Goal: Transaction & Acquisition: Book appointment/travel/reservation

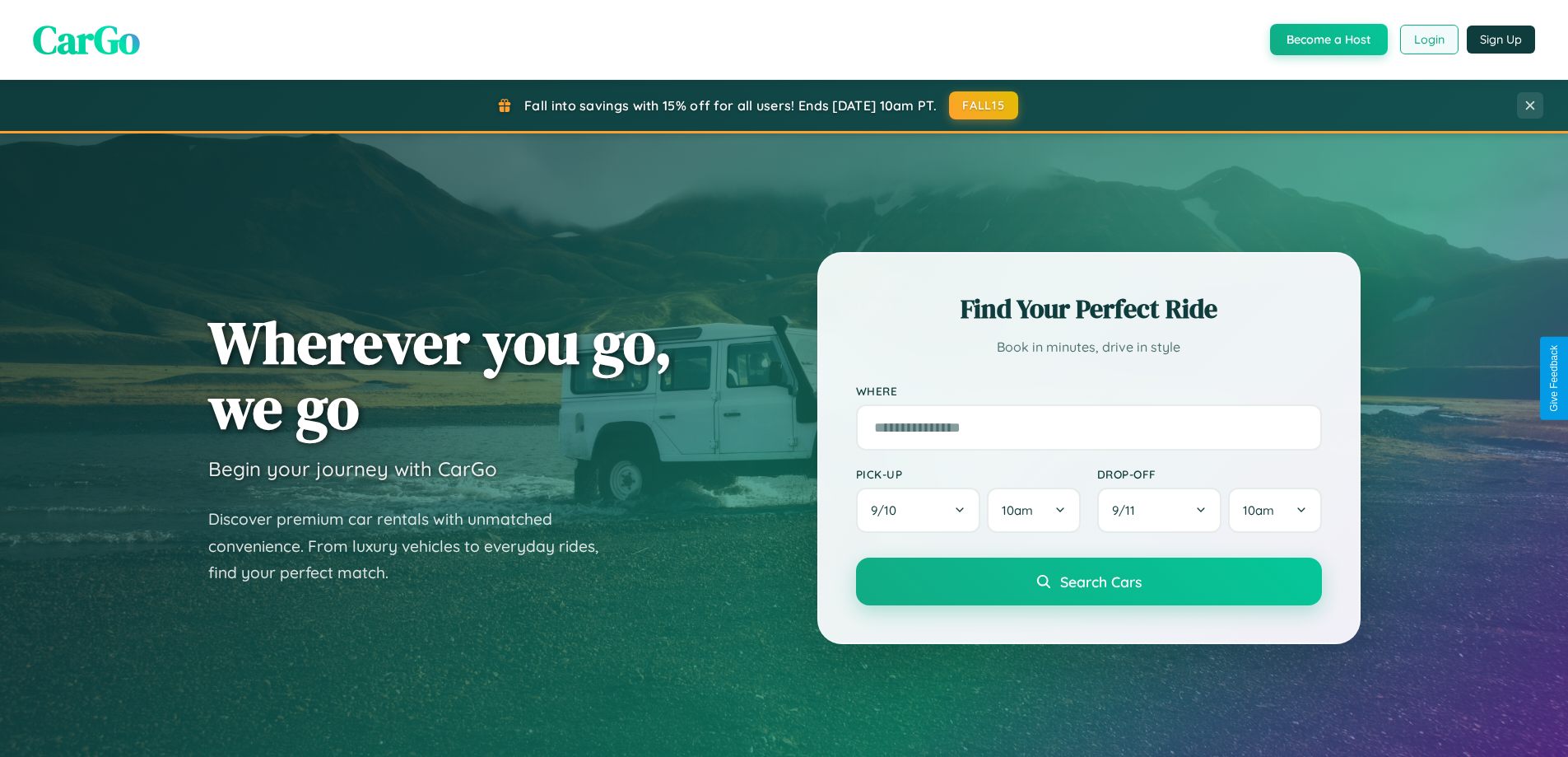
click at [1428, 40] on button "Login" at bounding box center [1429, 40] width 59 height 29
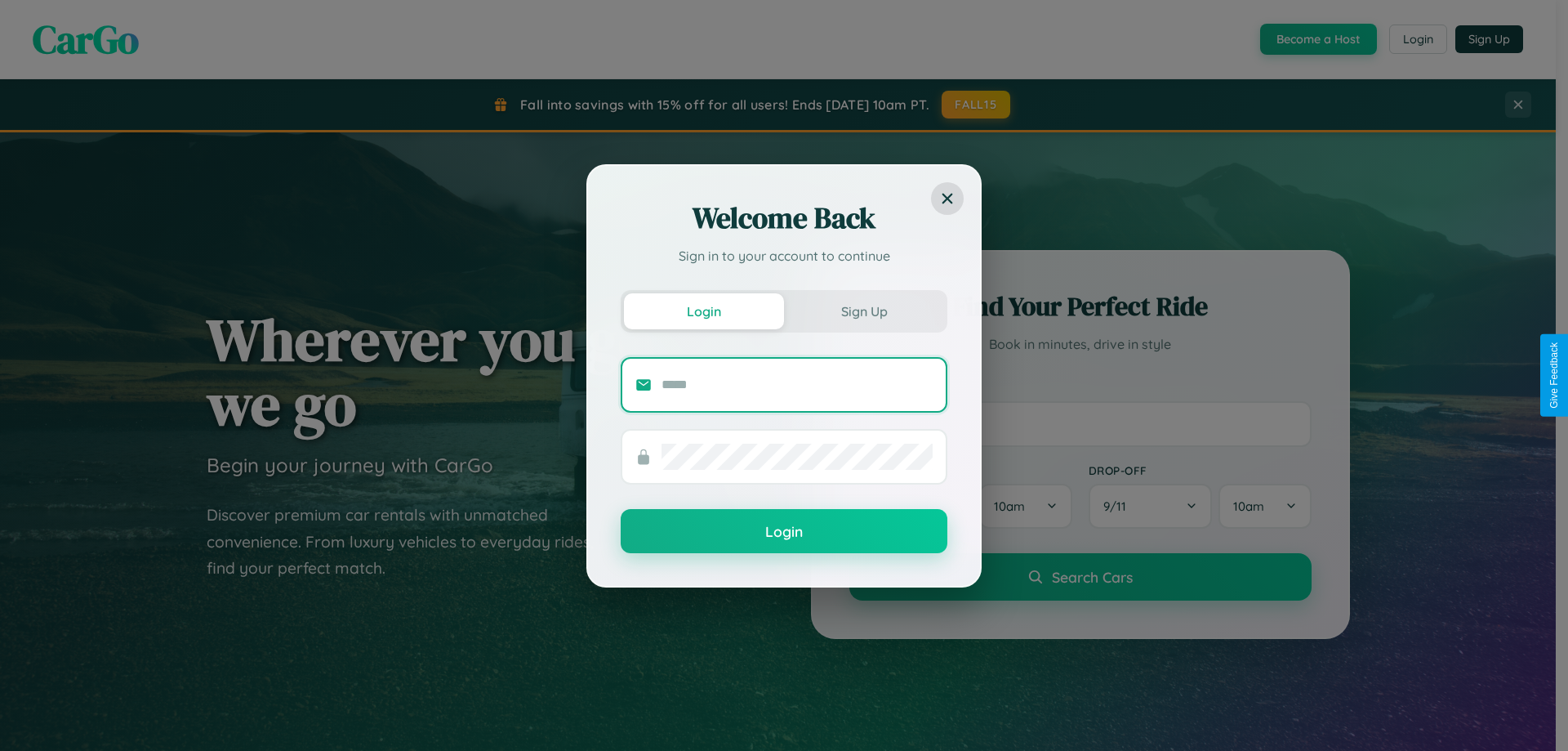
click at [797, 384] on input "text" at bounding box center [797, 385] width 271 height 27
type input "**********"
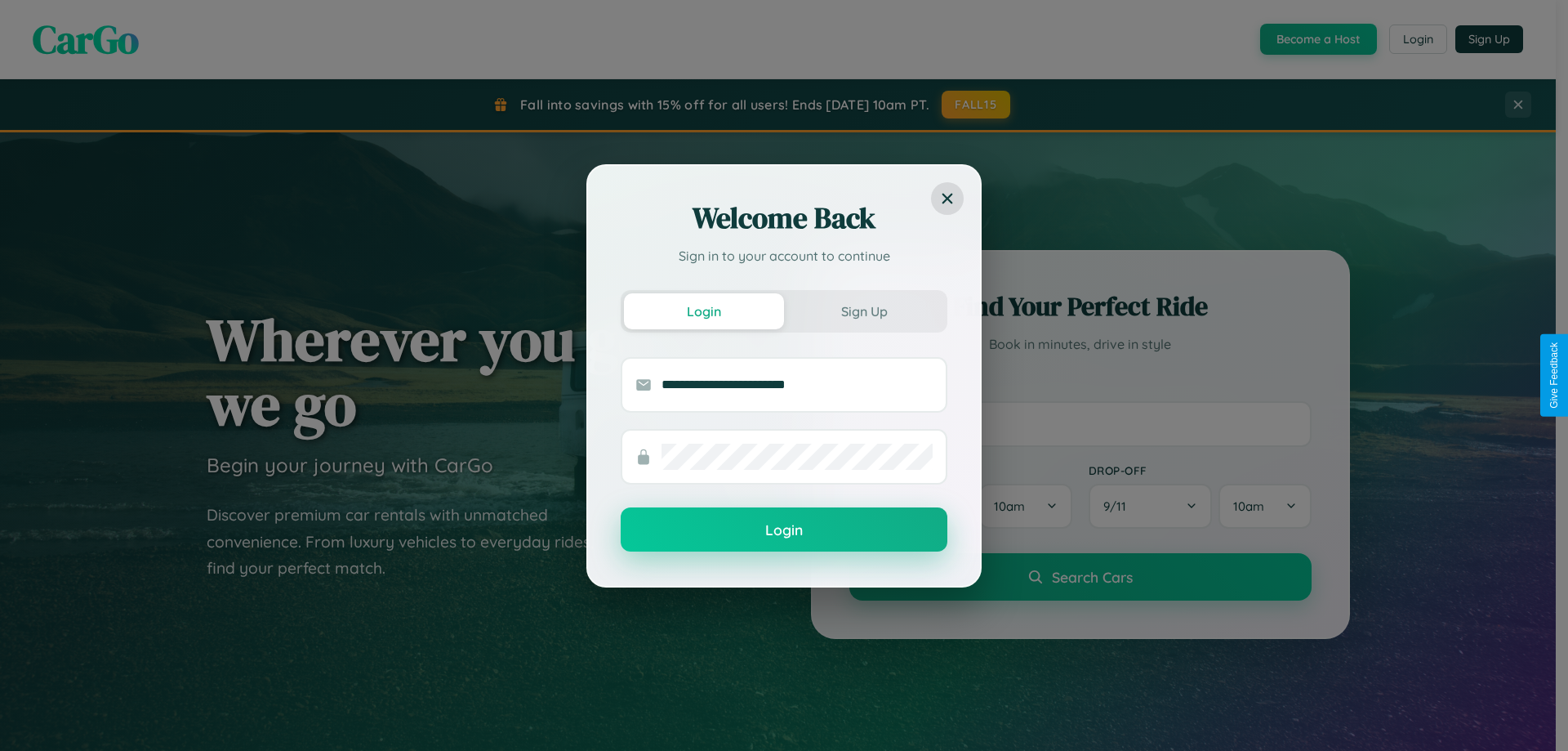
click at [784, 529] on button "Login" at bounding box center [784, 529] width 327 height 44
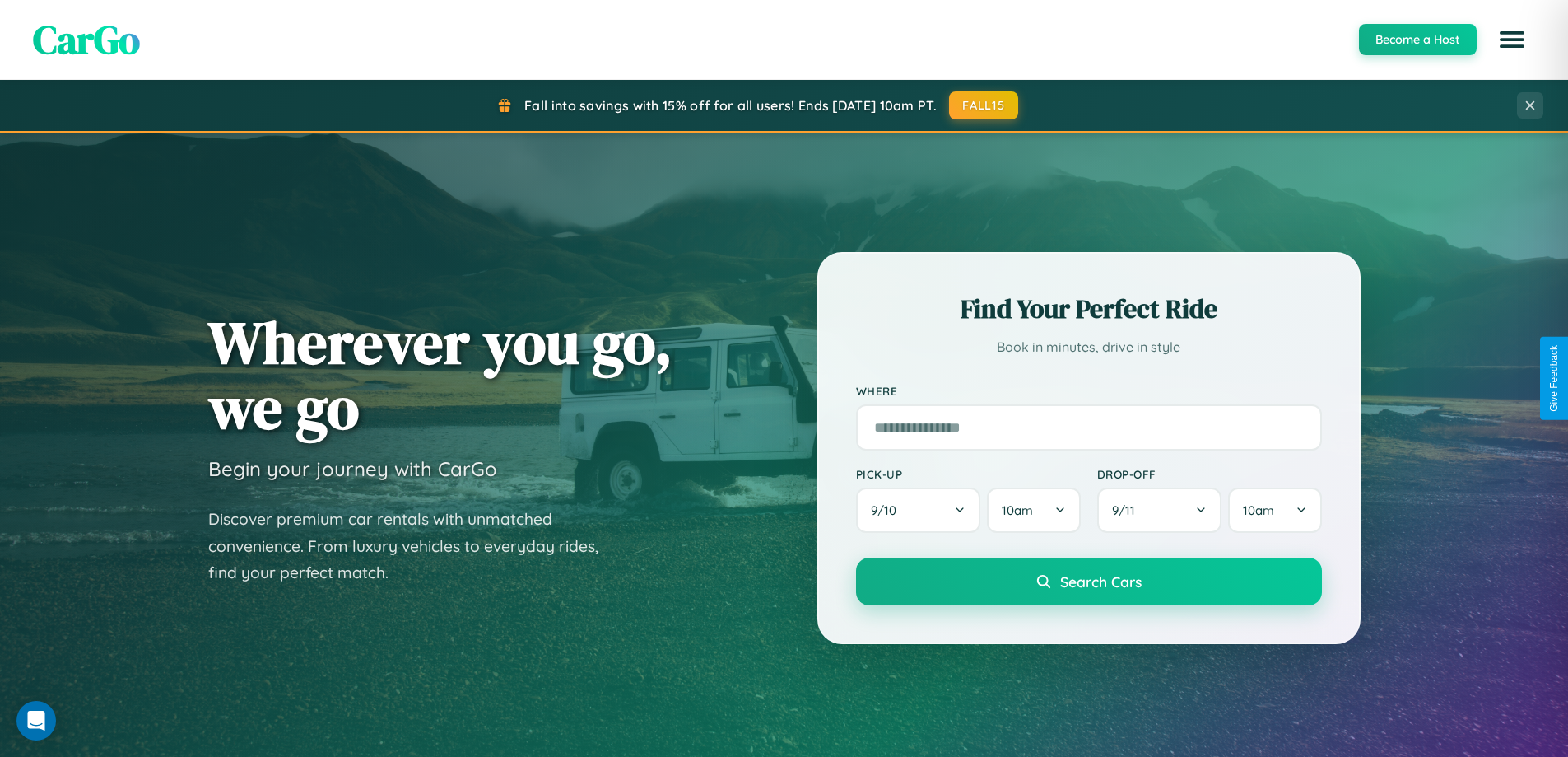
scroll to position [710, 0]
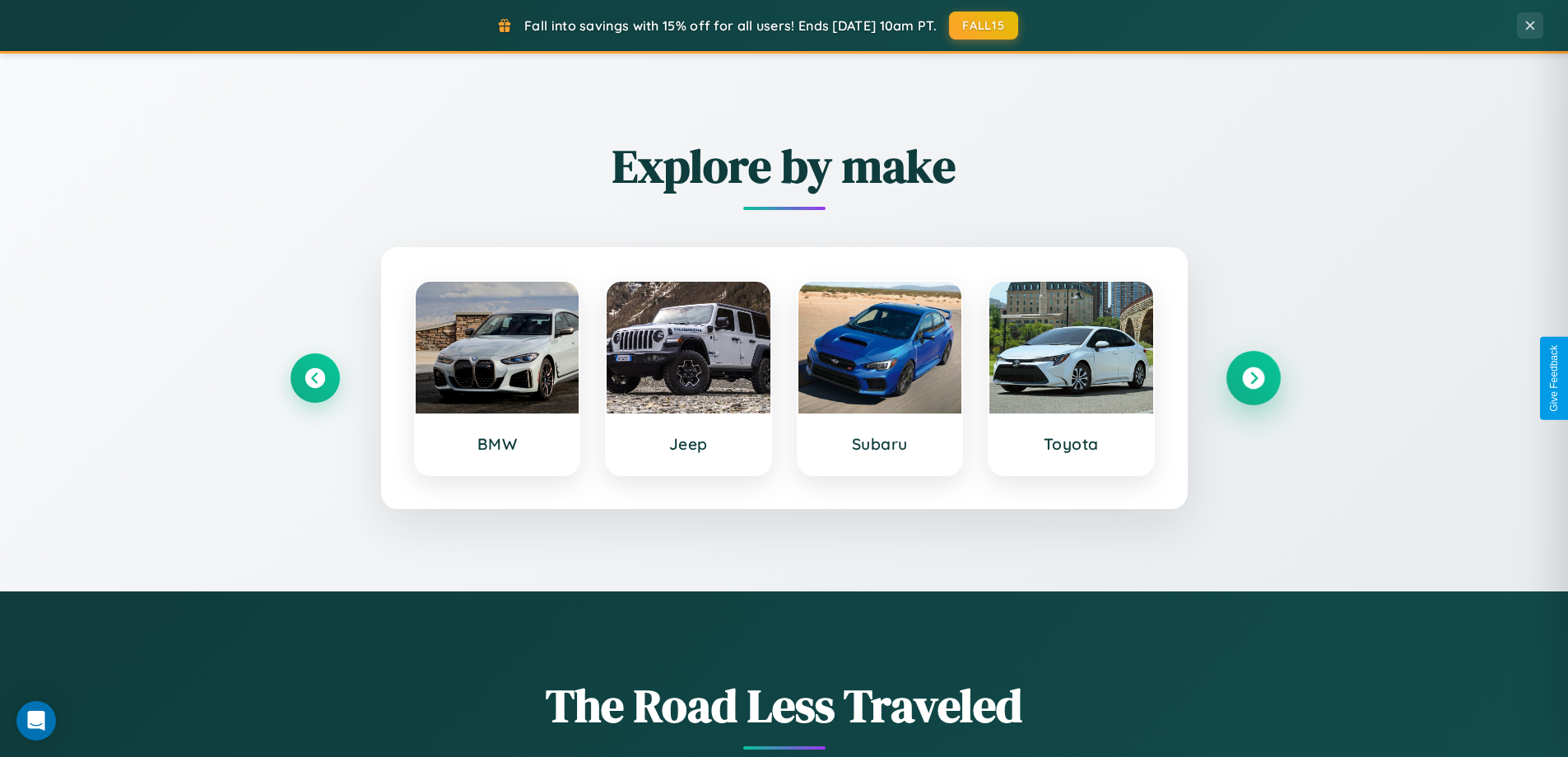
click at [1253, 378] on icon at bounding box center [1253, 378] width 22 height 22
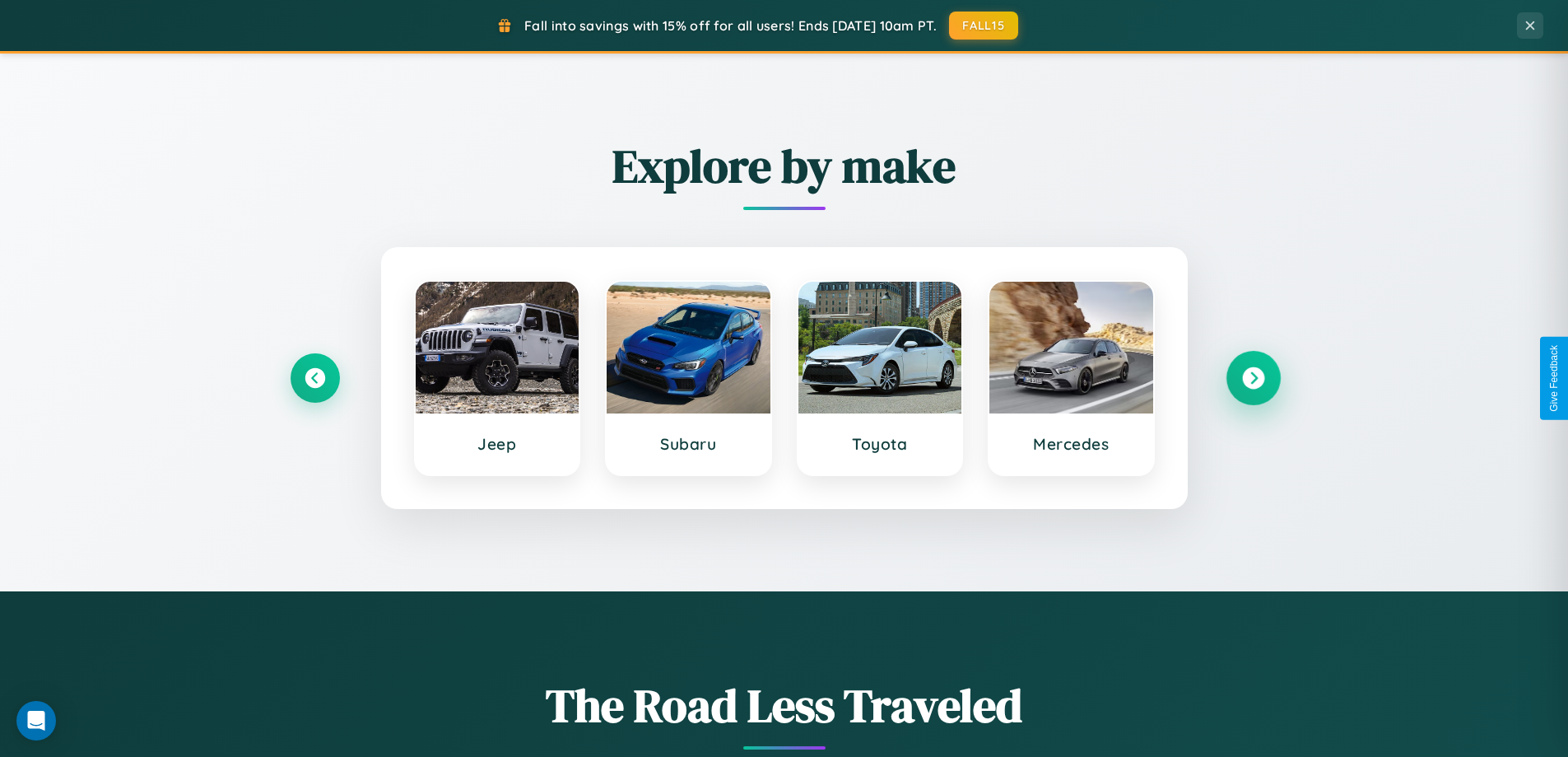
click at [1253, 378] on icon at bounding box center [1253, 378] width 22 height 22
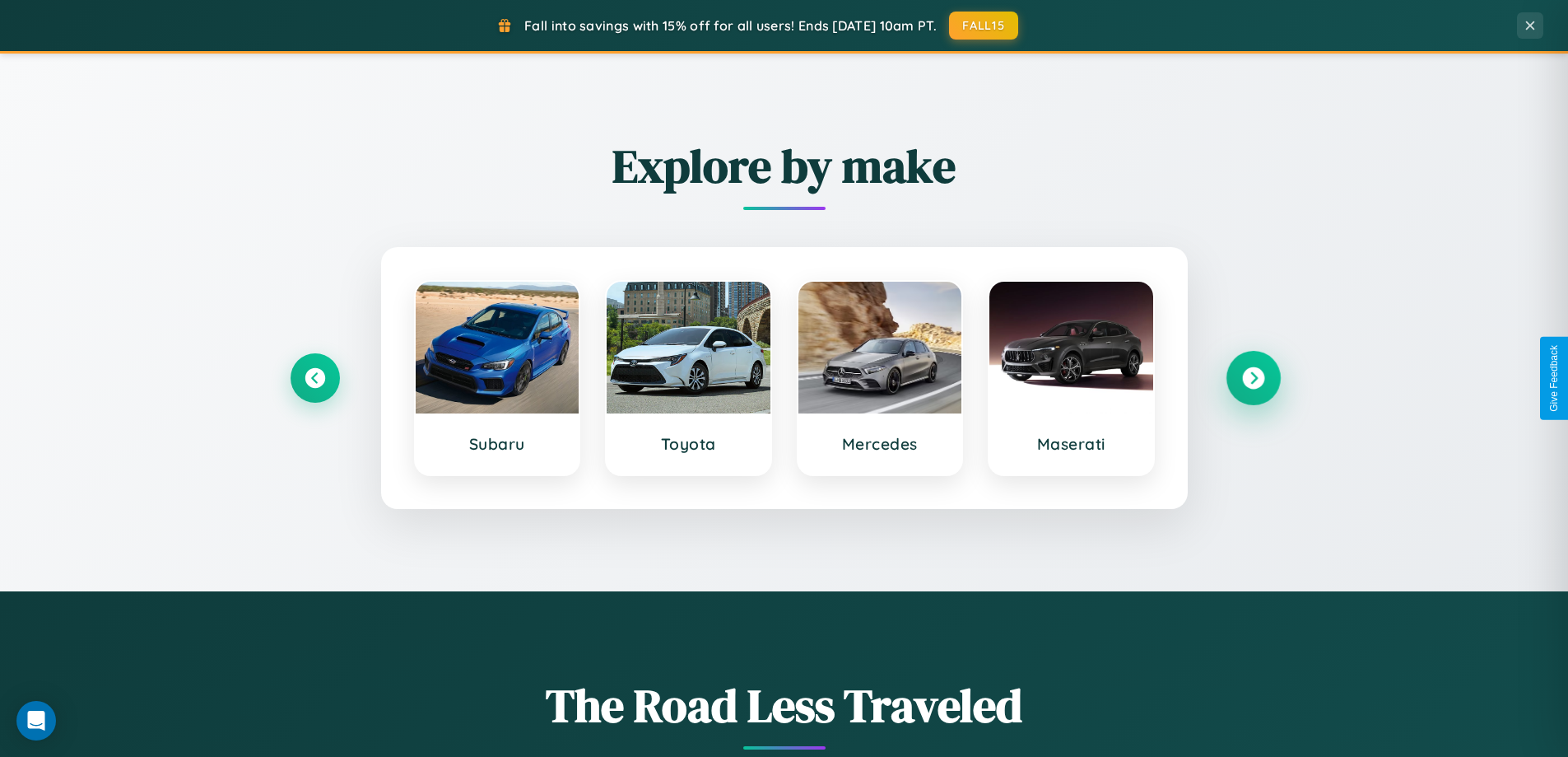
click at [1253, 378] on icon at bounding box center [1253, 378] width 22 height 22
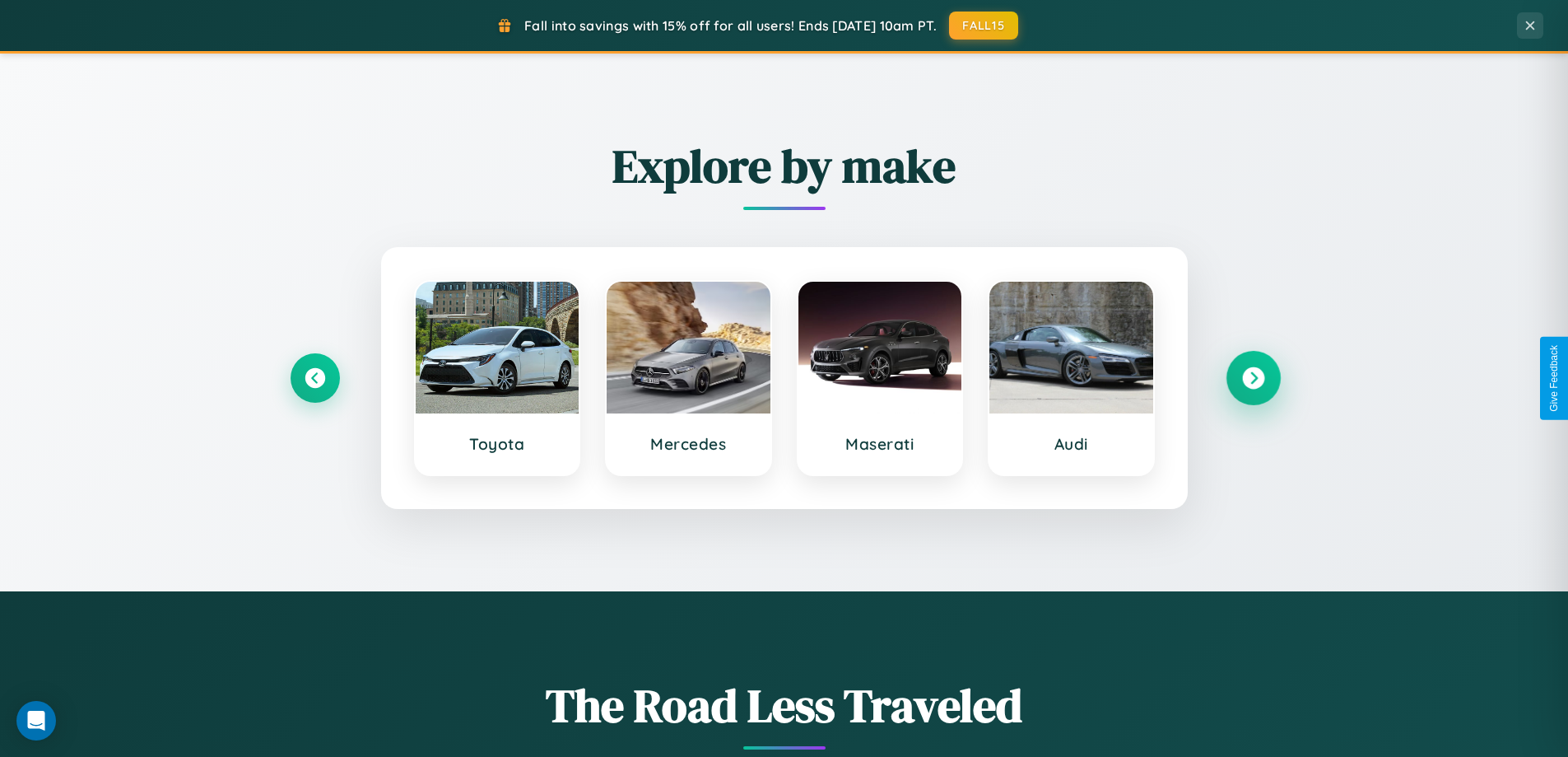
scroll to position [1450, 0]
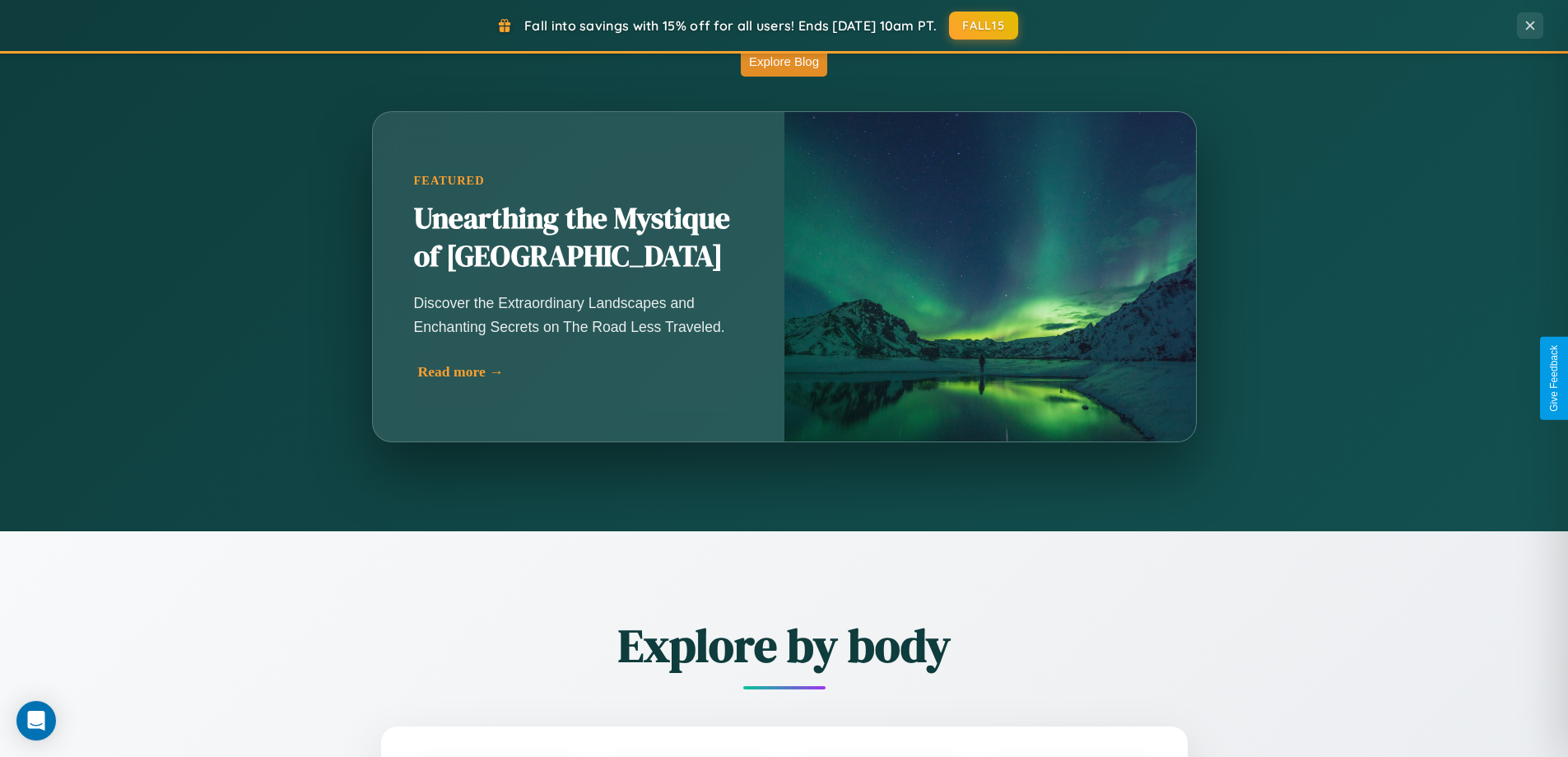
click at [578, 378] on div "Read more →" at bounding box center [583, 372] width 329 height 17
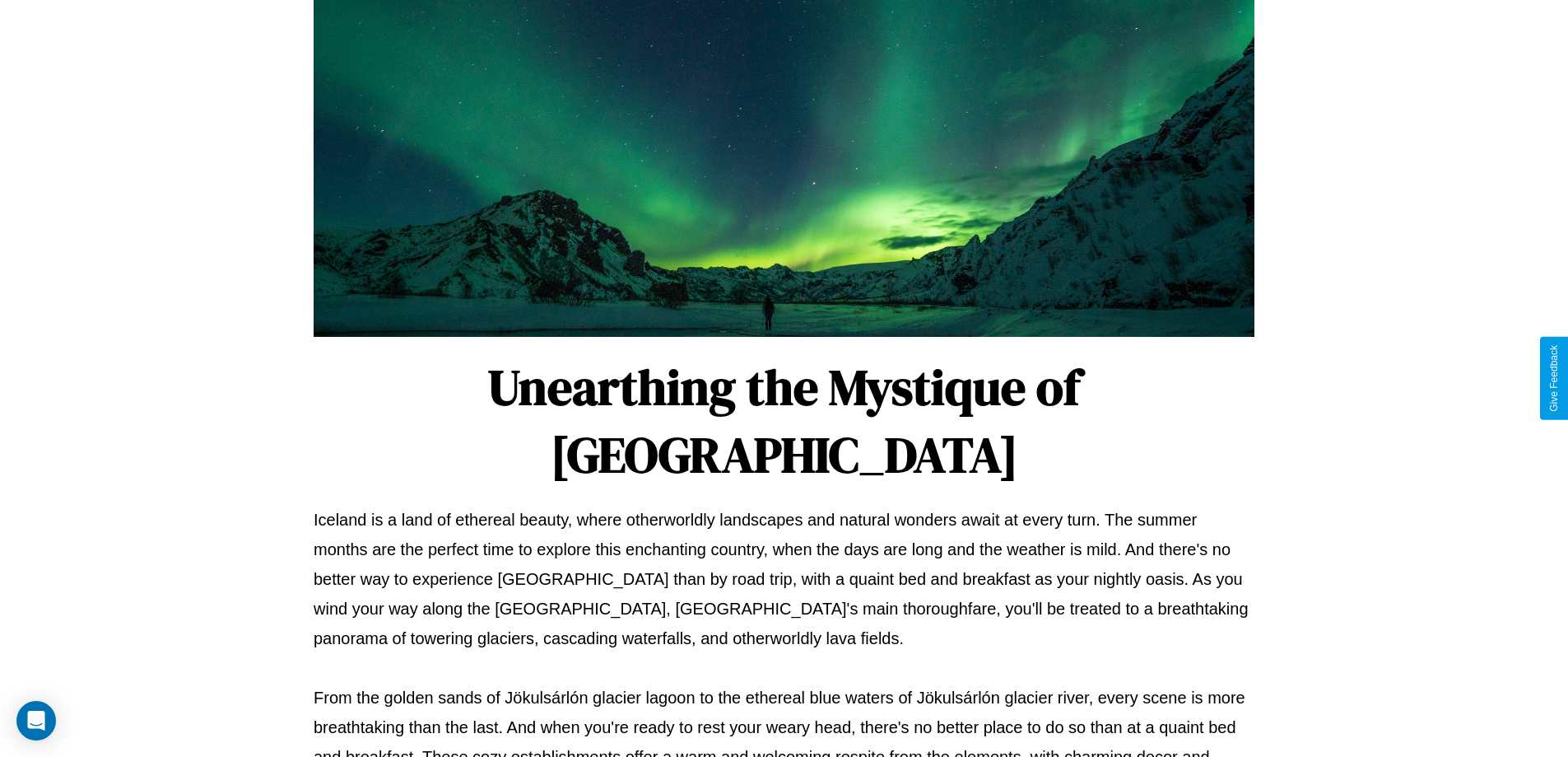
scroll to position [533, 0]
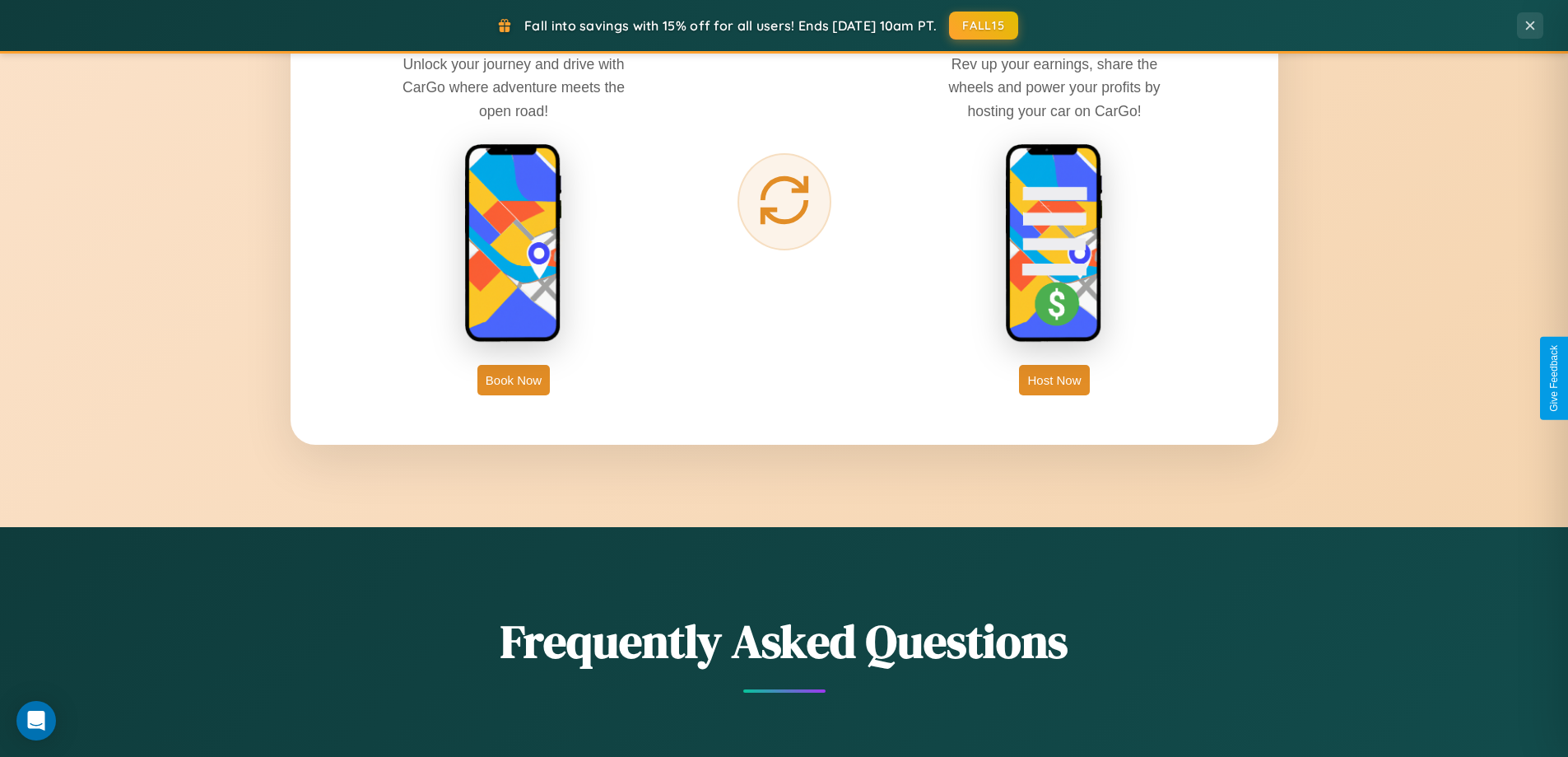
scroll to position [2645, 0]
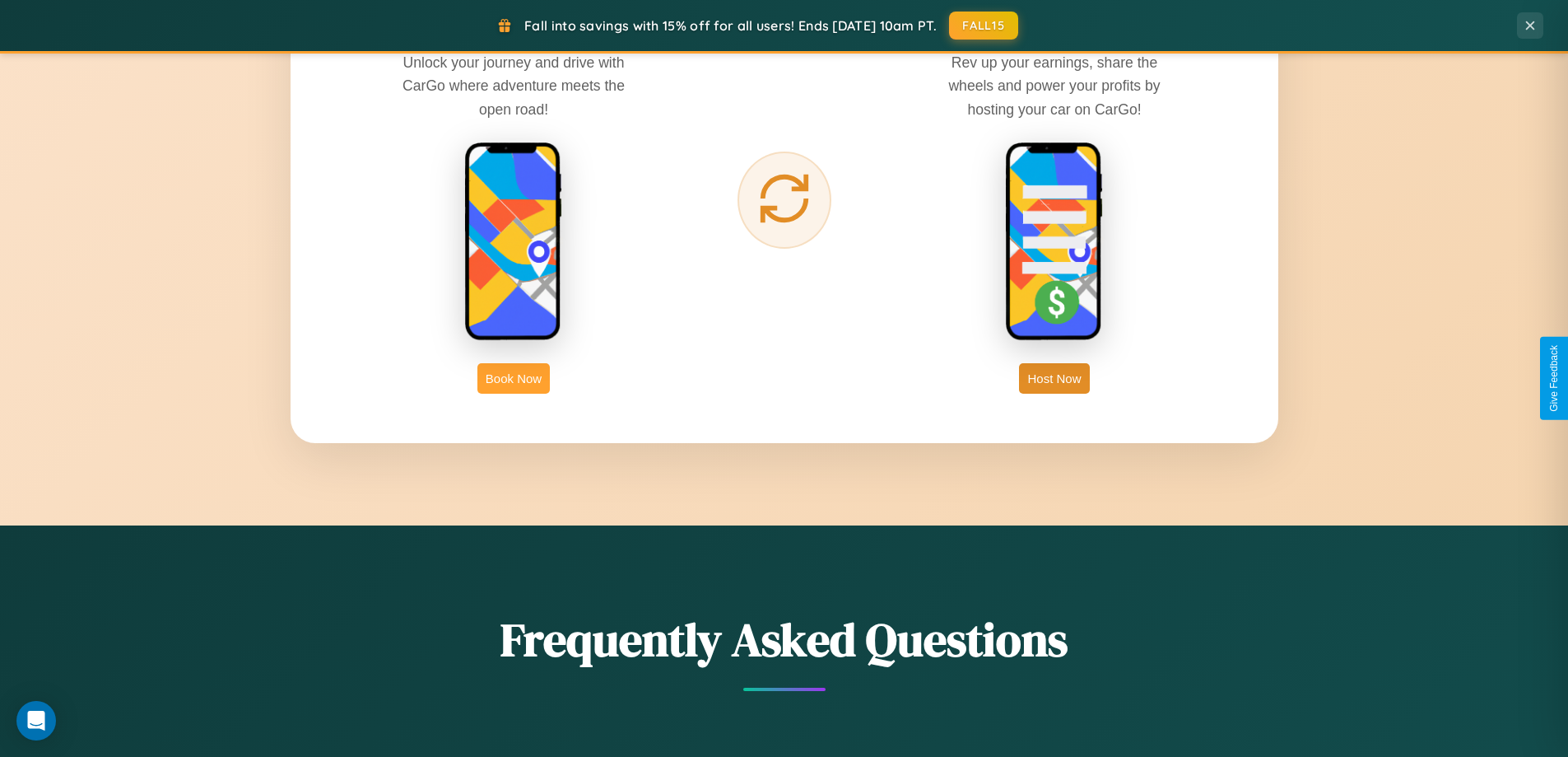
click at [514, 378] on button "Book Now" at bounding box center [514, 378] width 72 height 30
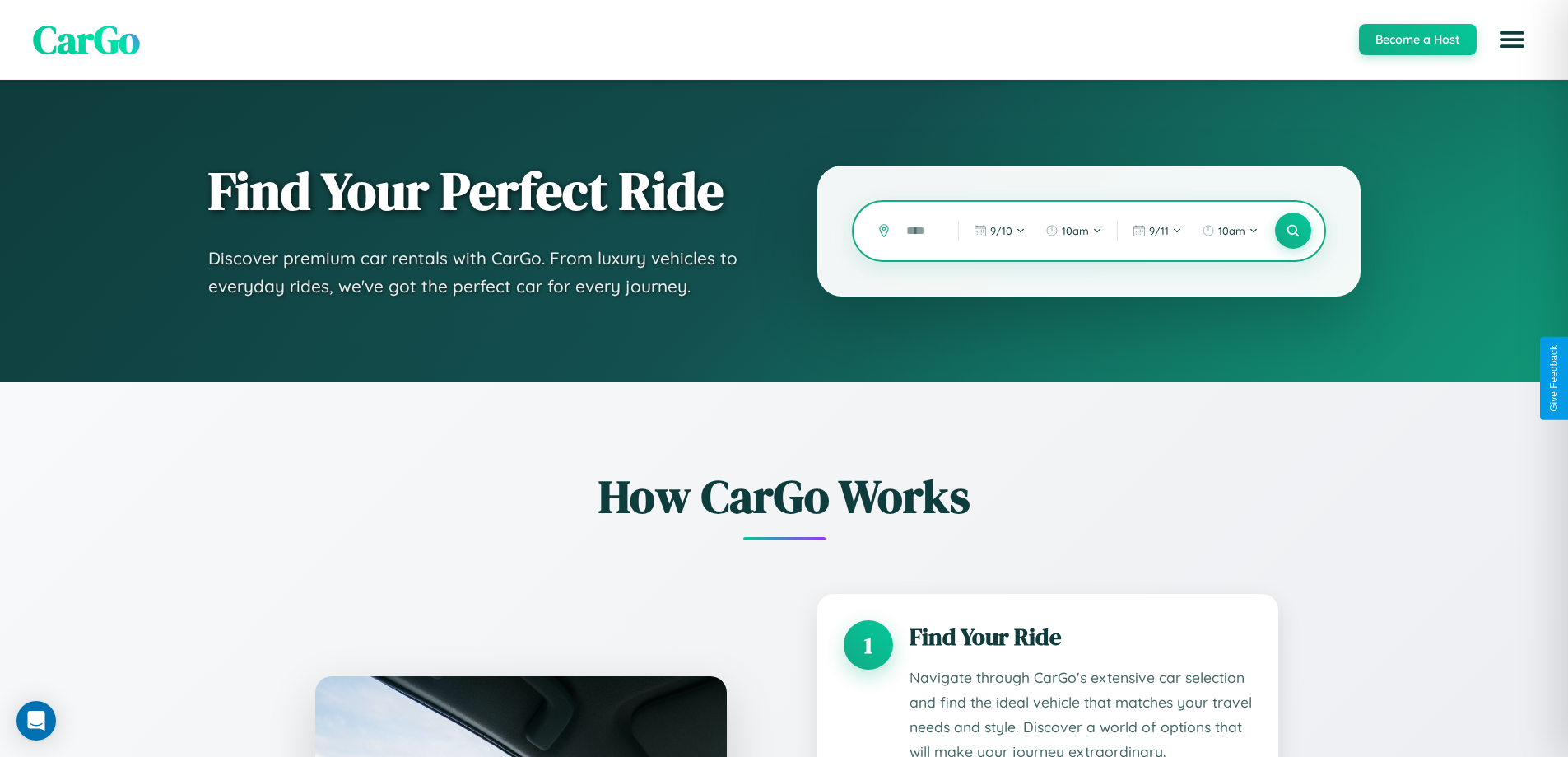
click at [921, 230] on input "text" at bounding box center [920, 230] width 44 height 28
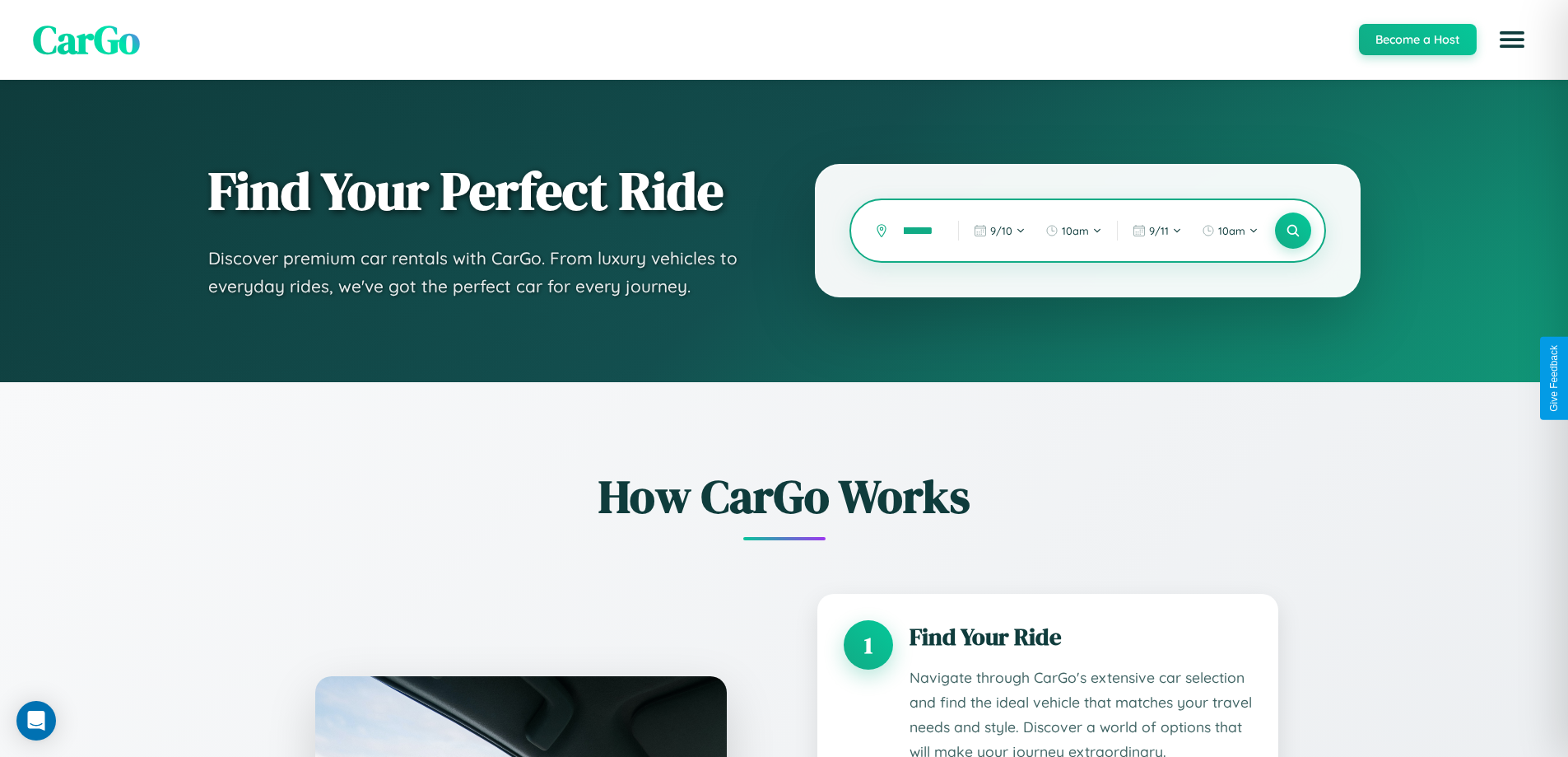
scroll to position [0, 24]
type input "********"
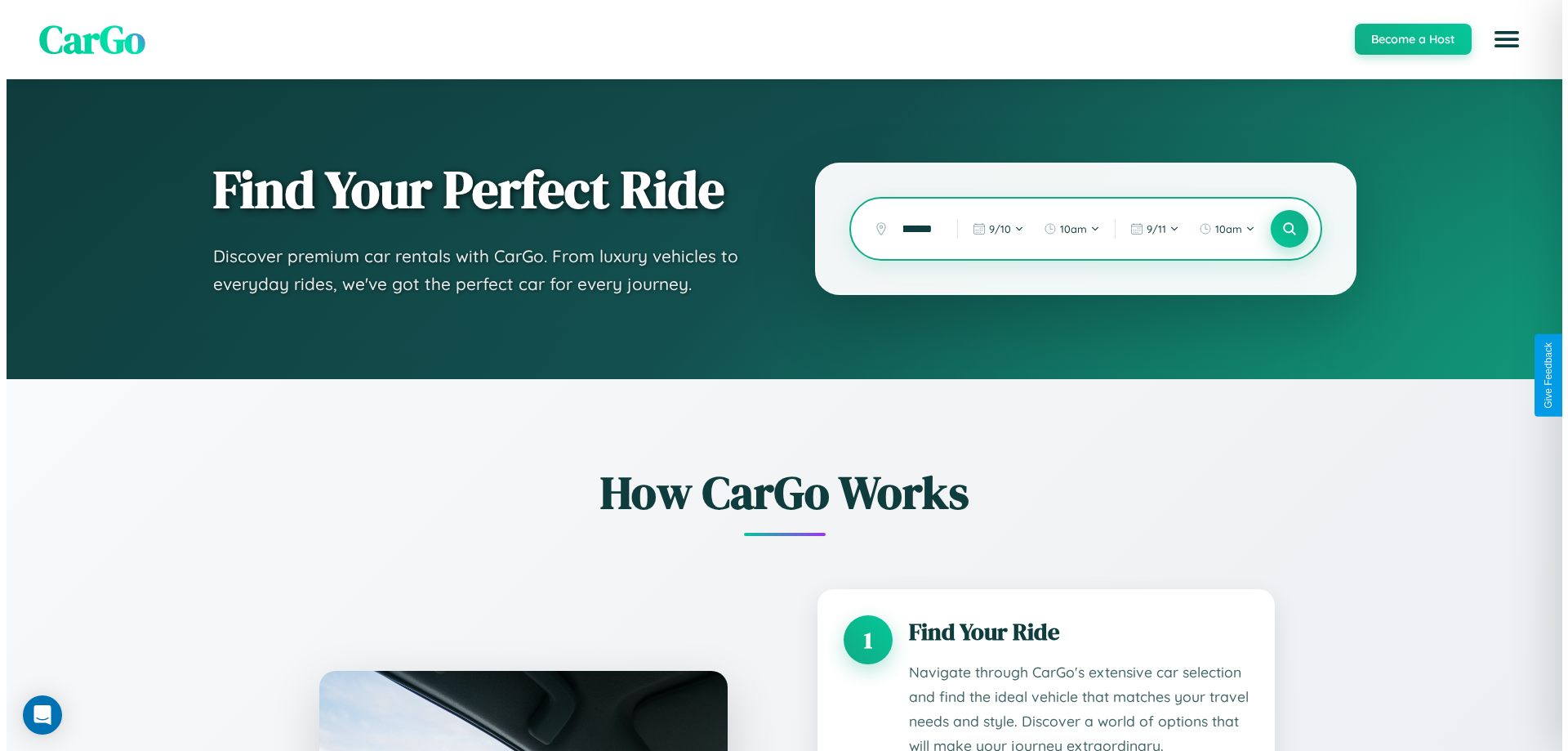
scroll to position [0, 0]
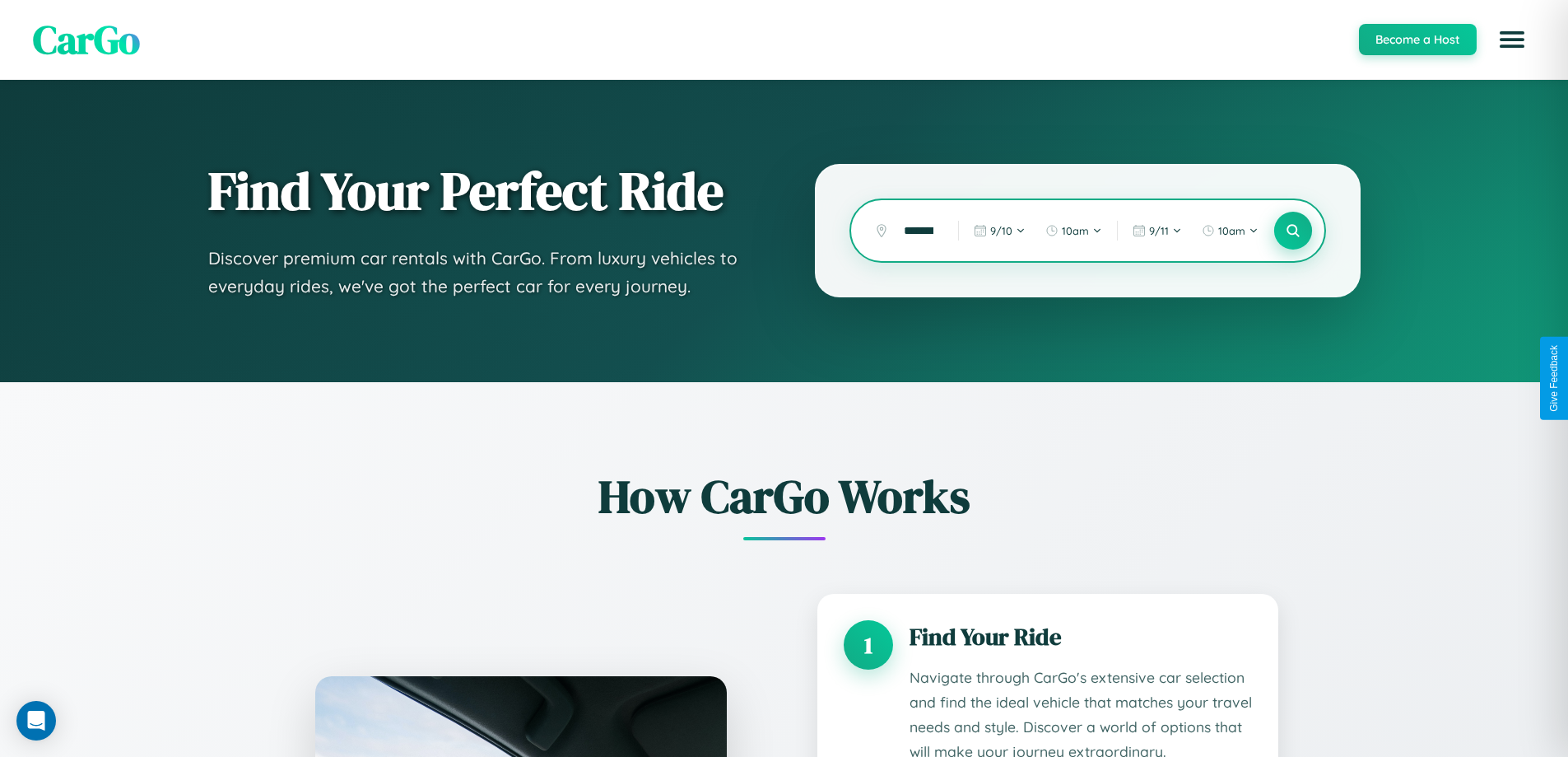
click at [1292, 230] on icon at bounding box center [1293, 231] width 16 height 16
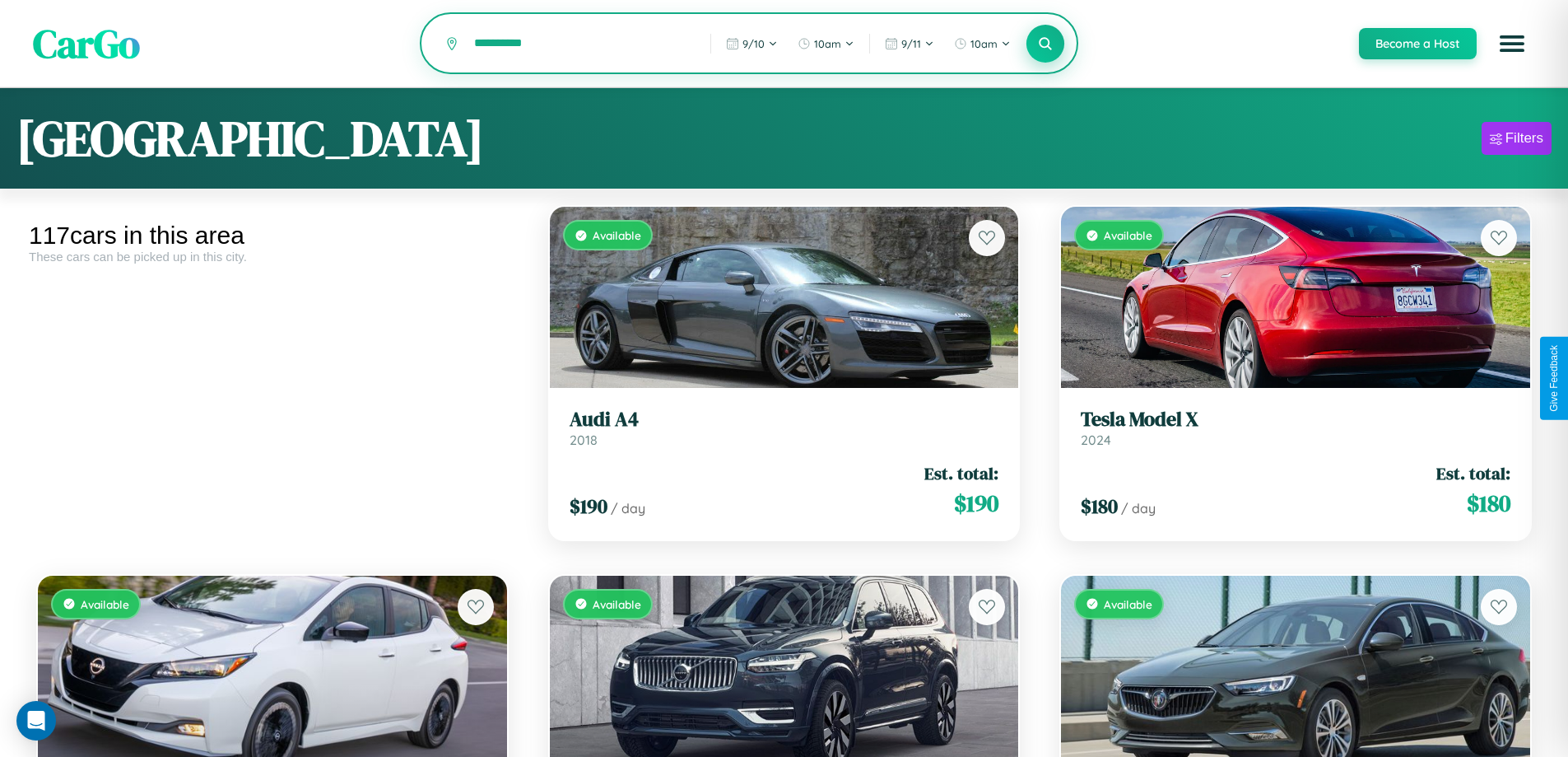
type input "**********"
click at [1045, 45] on icon at bounding box center [1046, 43] width 16 height 16
